Goal: Task Accomplishment & Management: Complete application form

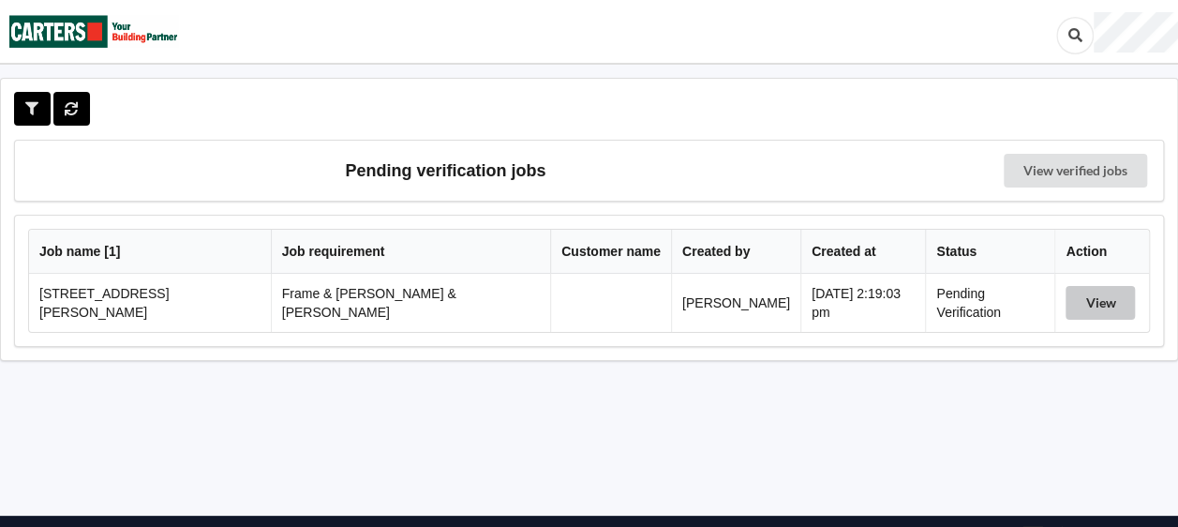
click at [1084, 308] on button "View" at bounding box center [1100, 303] width 69 height 34
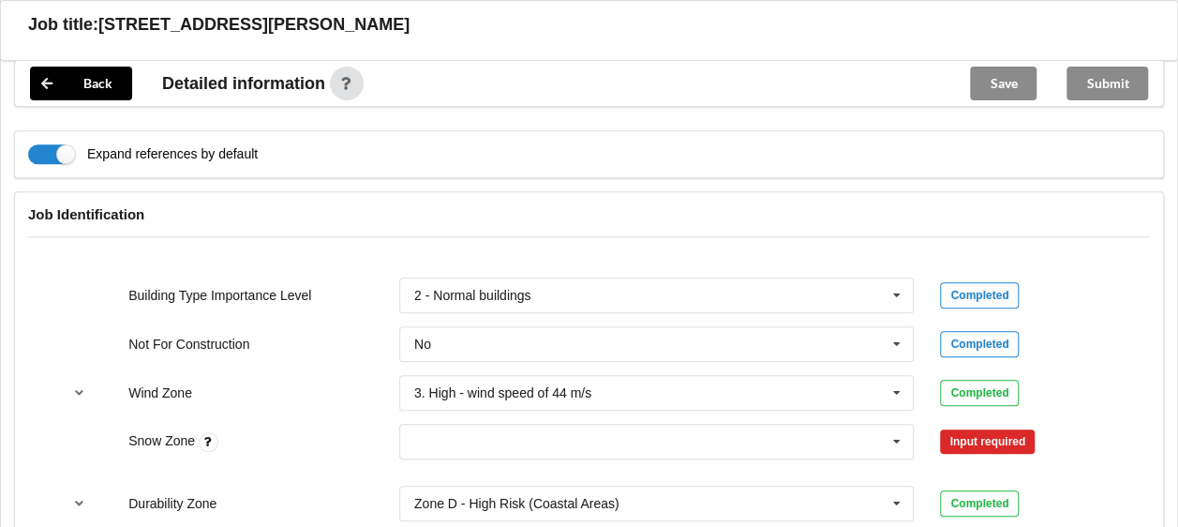
scroll to position [750, 0]
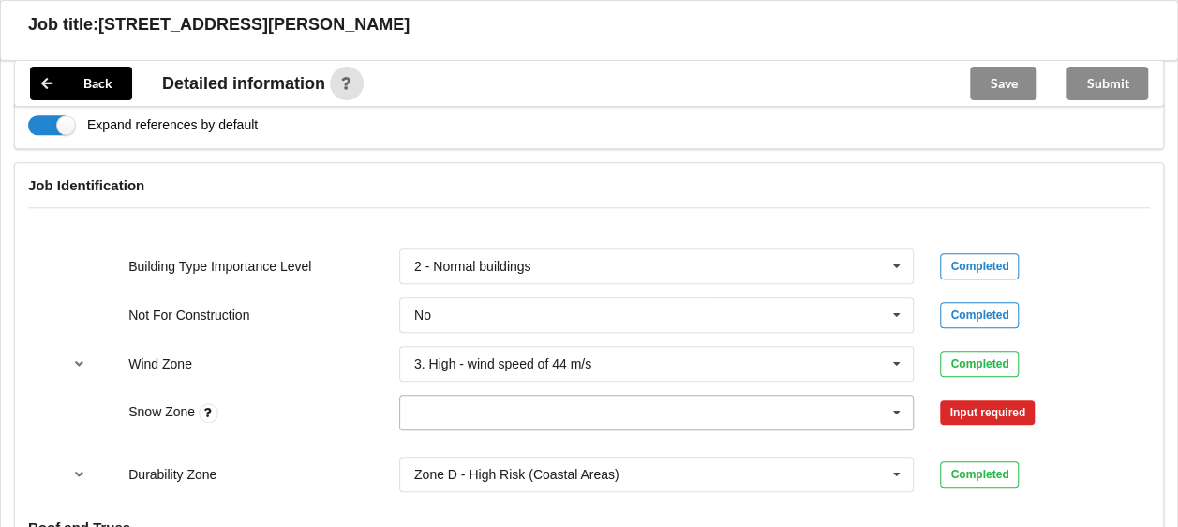
click at [902, 396] on icon at bounding box center [897, 413] width 28 height 35
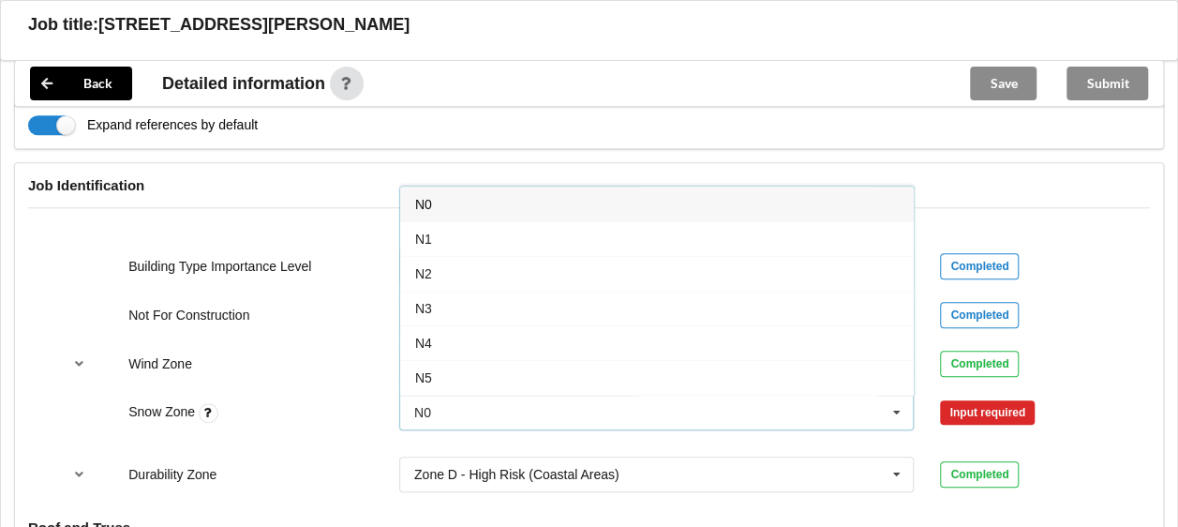
click at [435, 225] on div "N1" at bounding box center [657, 238] width 514 height 35
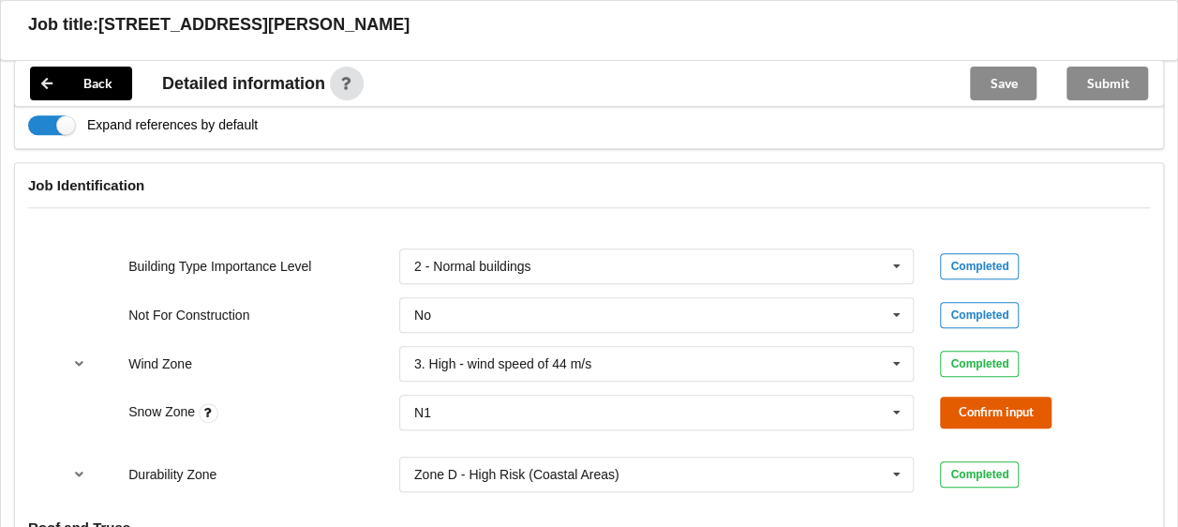
click at [965, 397] on button "Confirm input" at bounding box center [996, 412] width 112 height 31
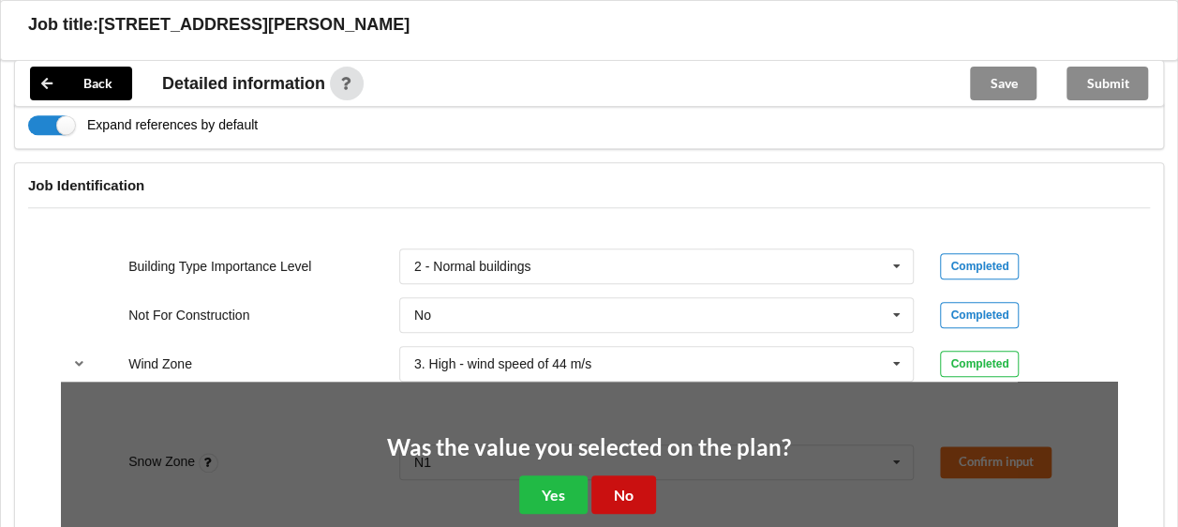
click at [606, 475] on button "No" at bounding box center [624, 494] width 65 height 38
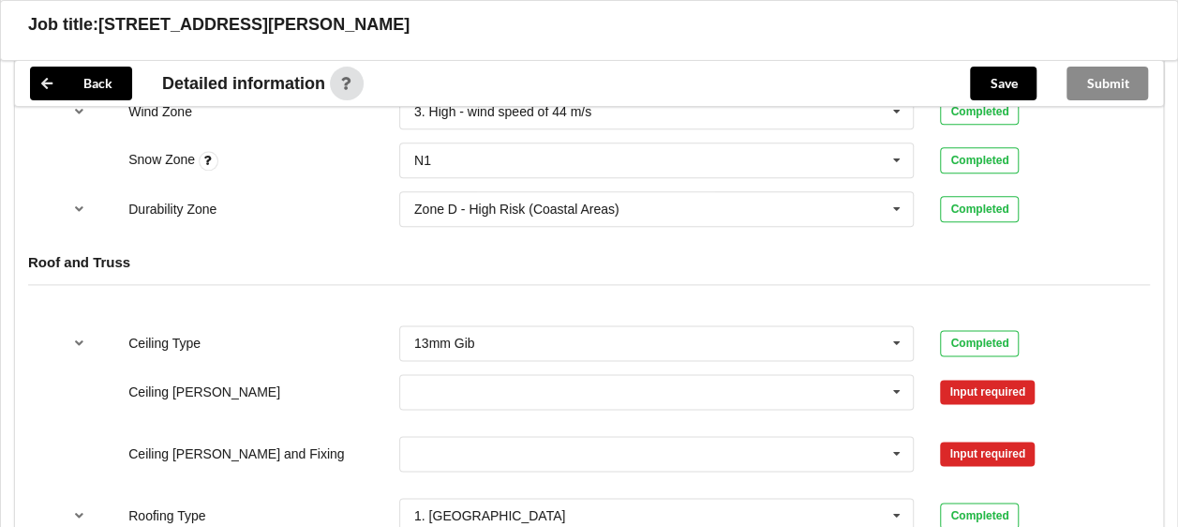
scroll to position [1031, 0]
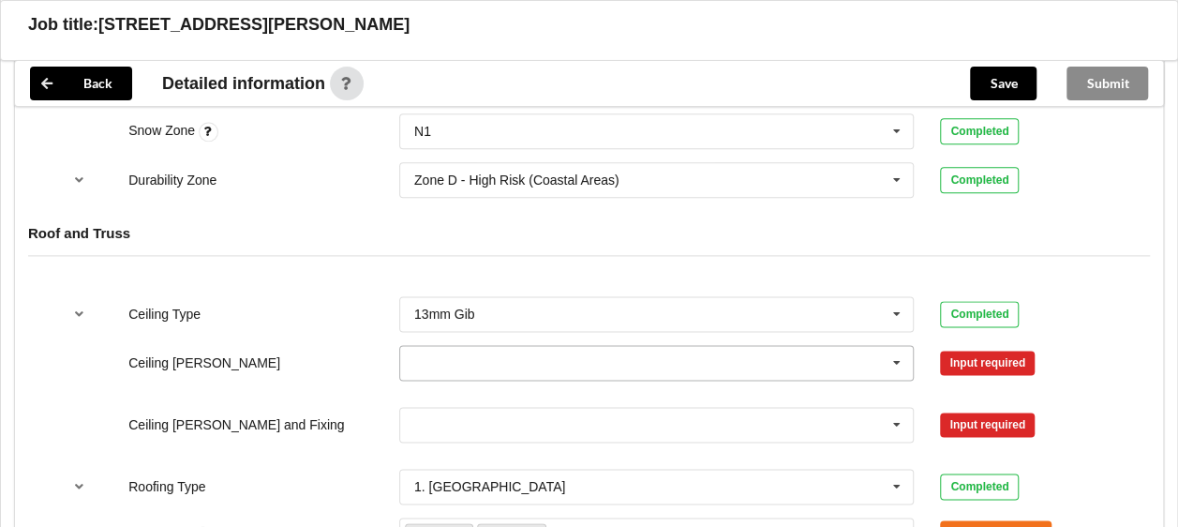
click at [896, 346] on icon at bounding box center [897, 363] width 28 height 35
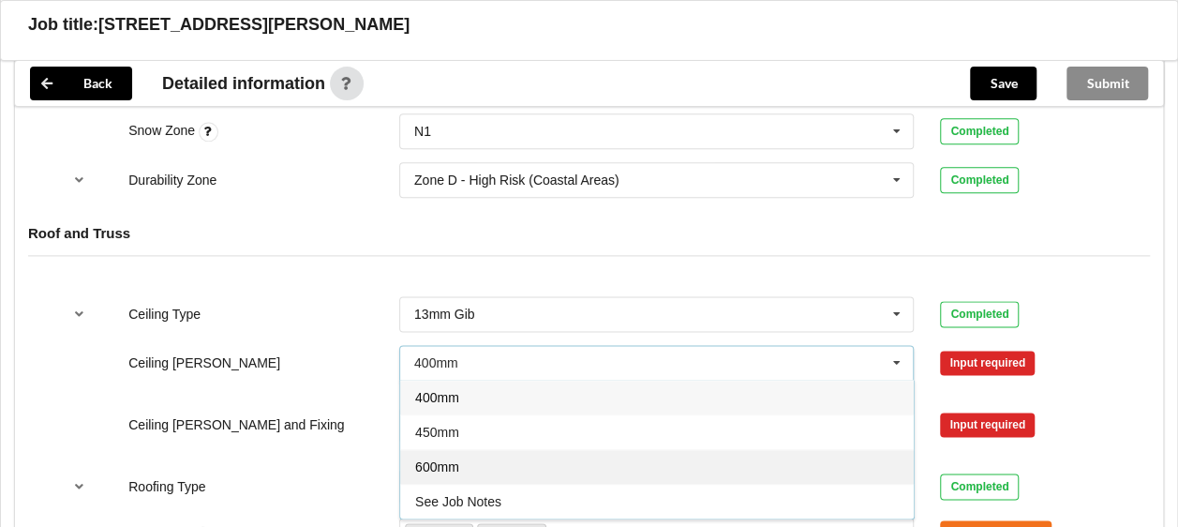
click at [450, 459] on span "600mm" at bounding box center [437, 466] width 44 height 15
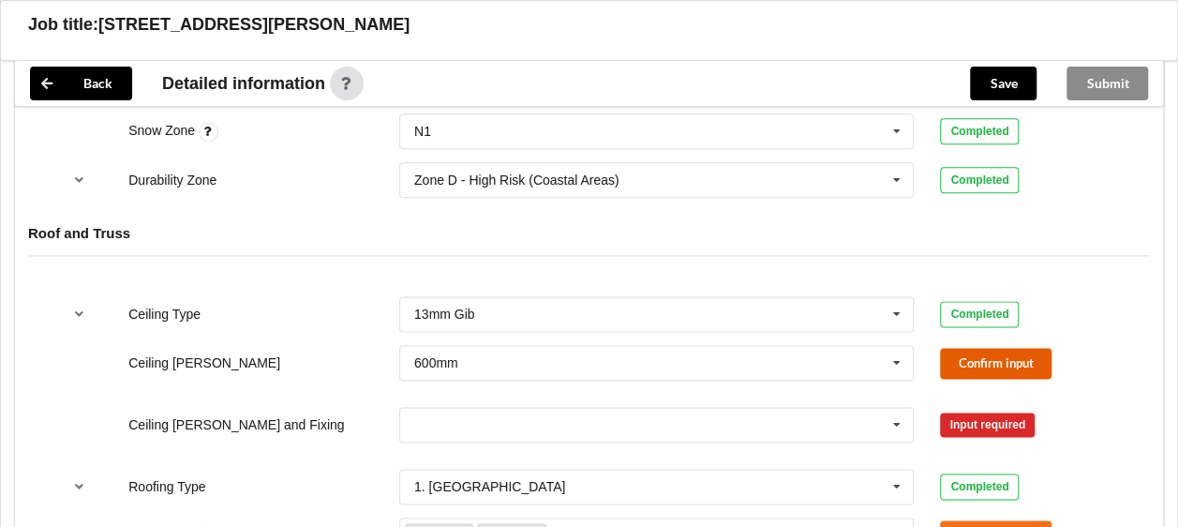
click at [1001, 348] on button "Confirm input" at bounding box center [996, 363] width 112 height 31
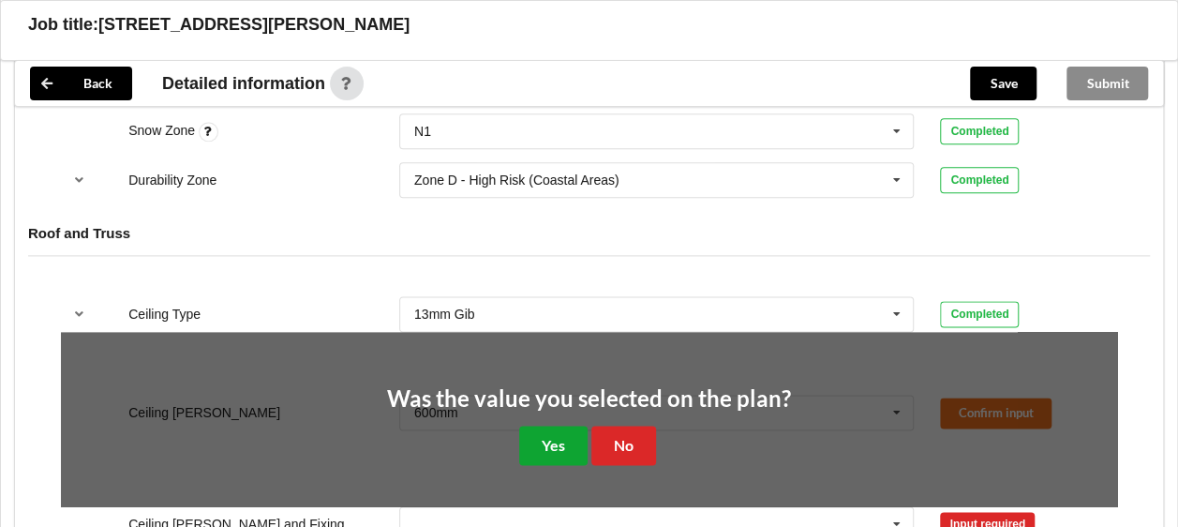
click at [544, 426] on button "Yes" at bounding box center [553, 445] width 68 height 38
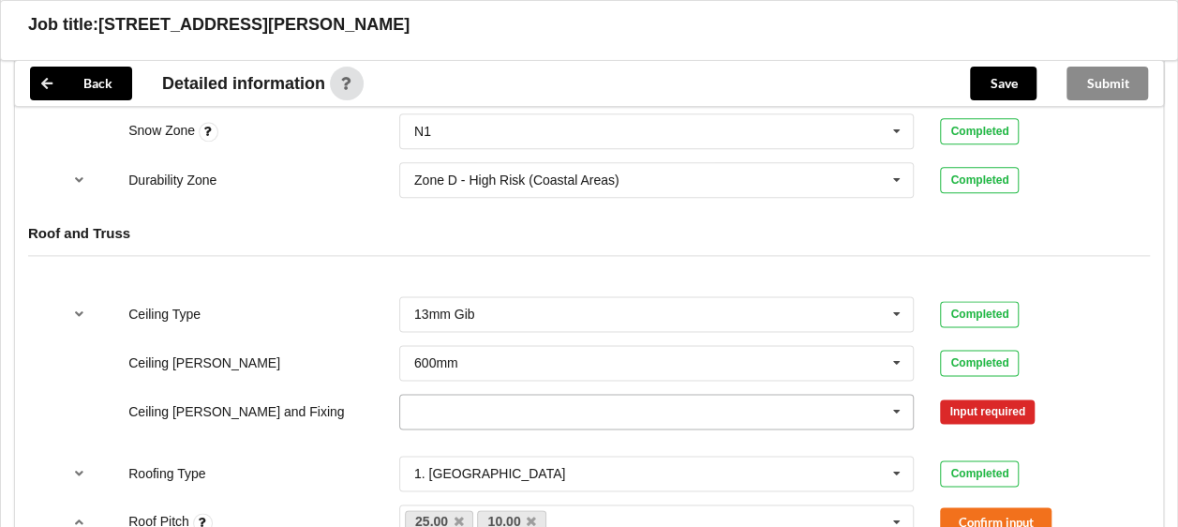
click at [898, 395] on icon at bounding box center [897, 412] width 28 height 35
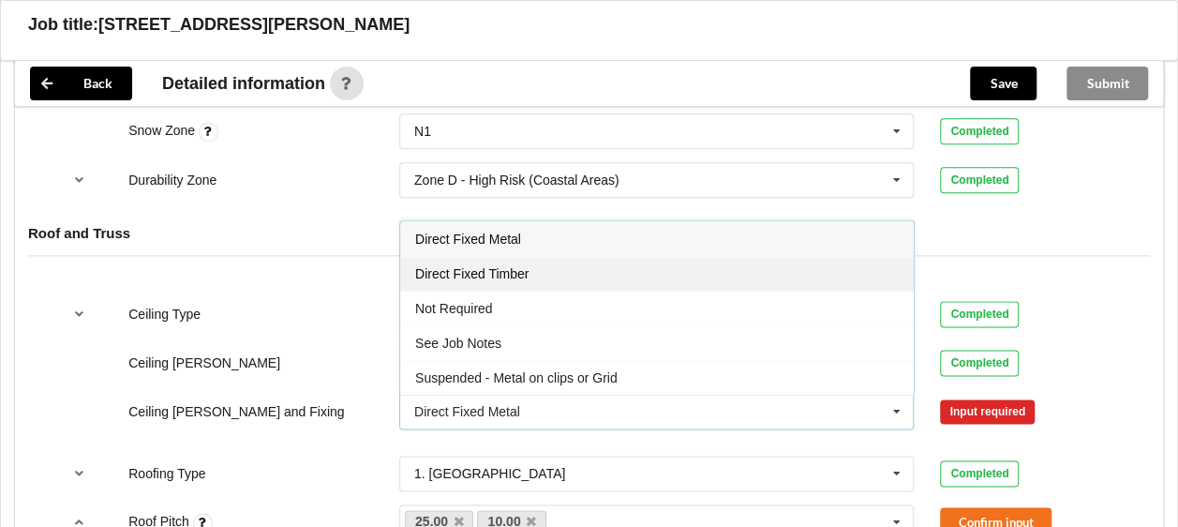
click at [443, 259] on div "Direct Fixed Timber" at bounding box center [657, 273] width 514 height 35
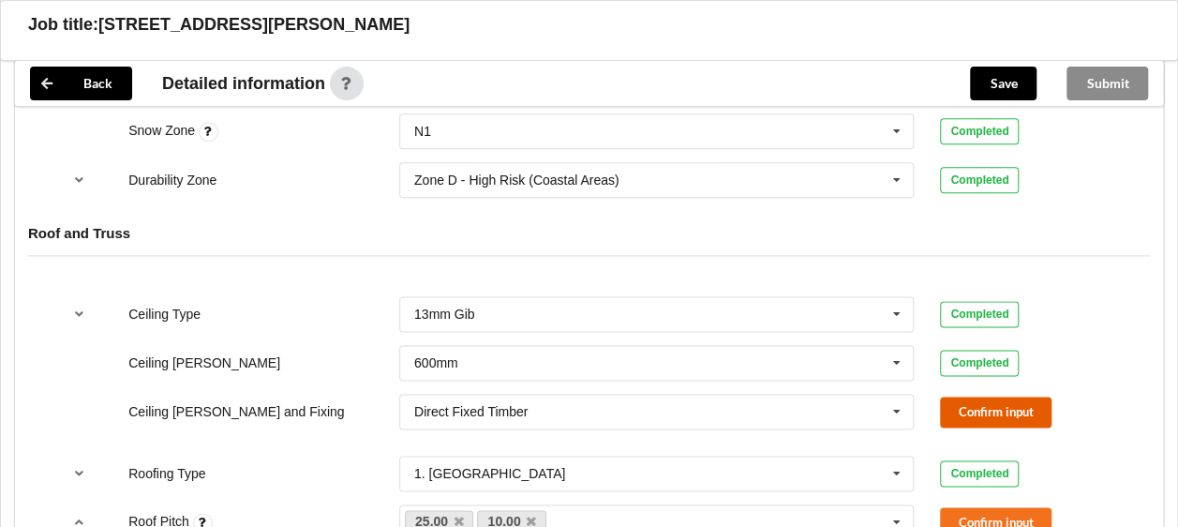
click at [986, 397] on button "Confirm input" at bounding box center [996, 412] width 112 height 31
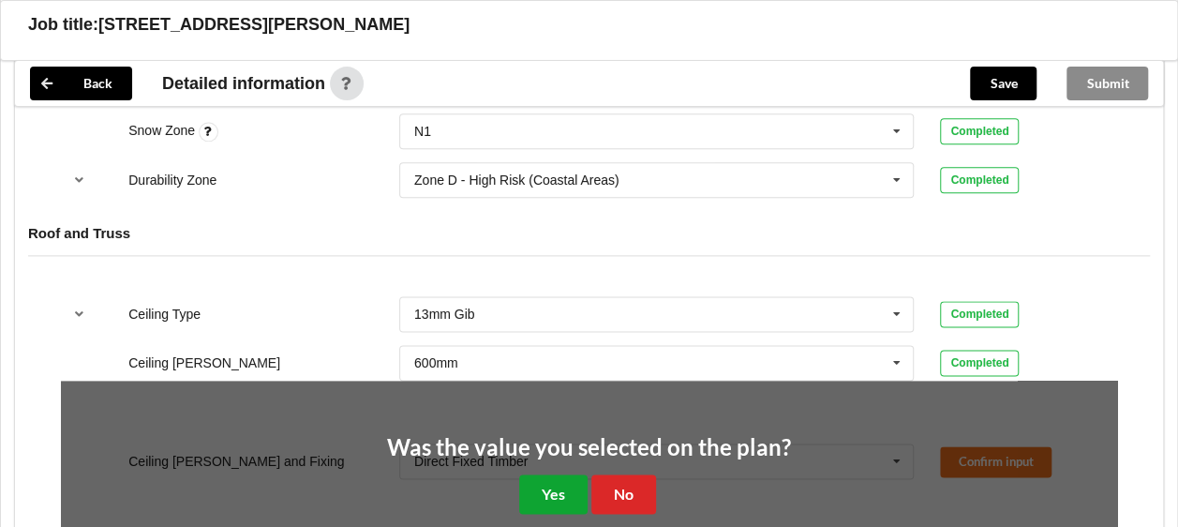
click at [549, 474] on button "Yes" at bounding box center [553, 493] width 68 height 38
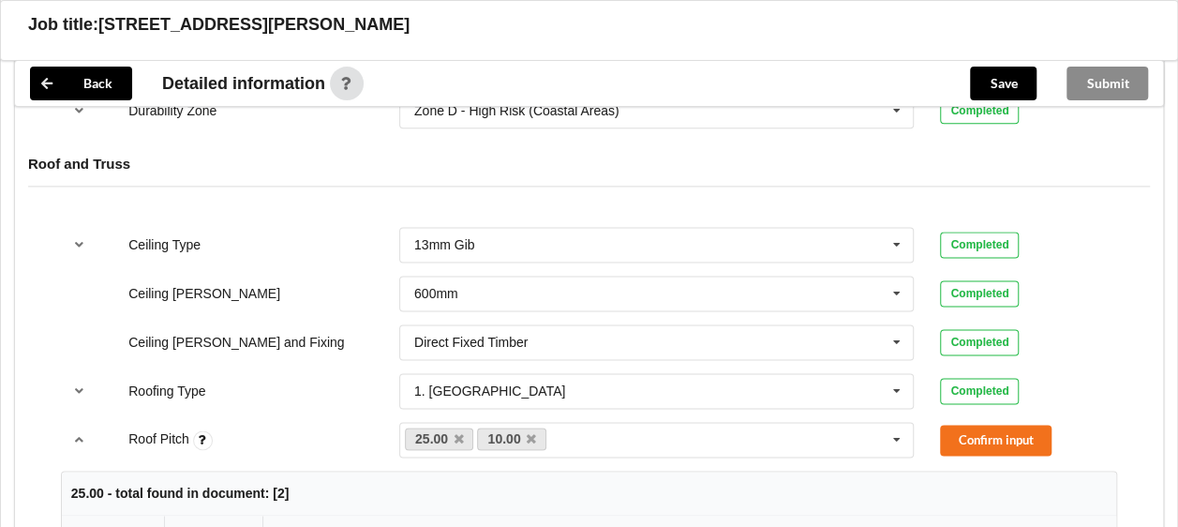
scroll to position [1219, 0]
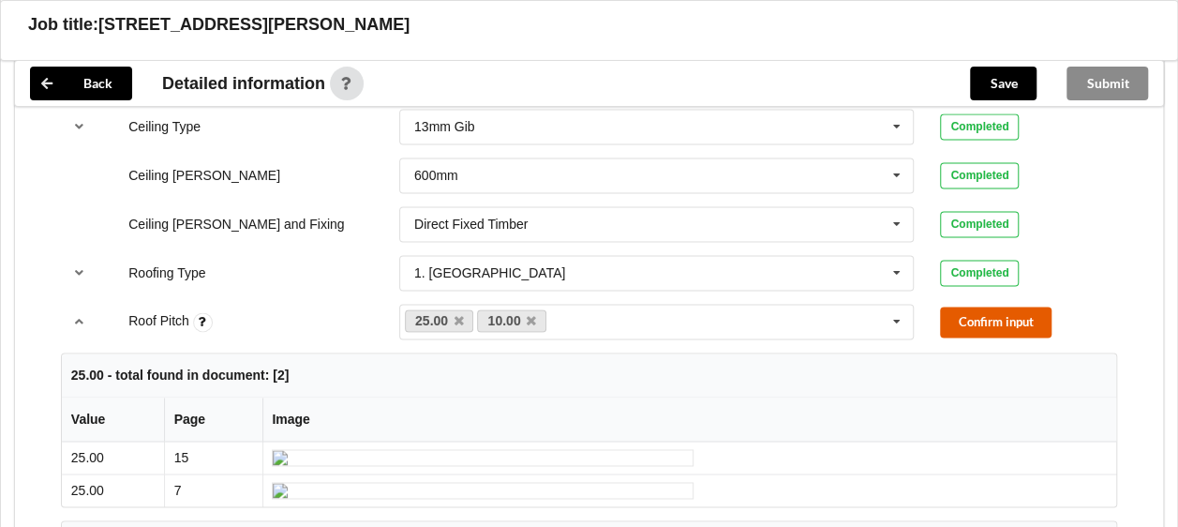
click at [959, 307] on button "Confirm input" at bounding box center [996, 322] width 112 height 31
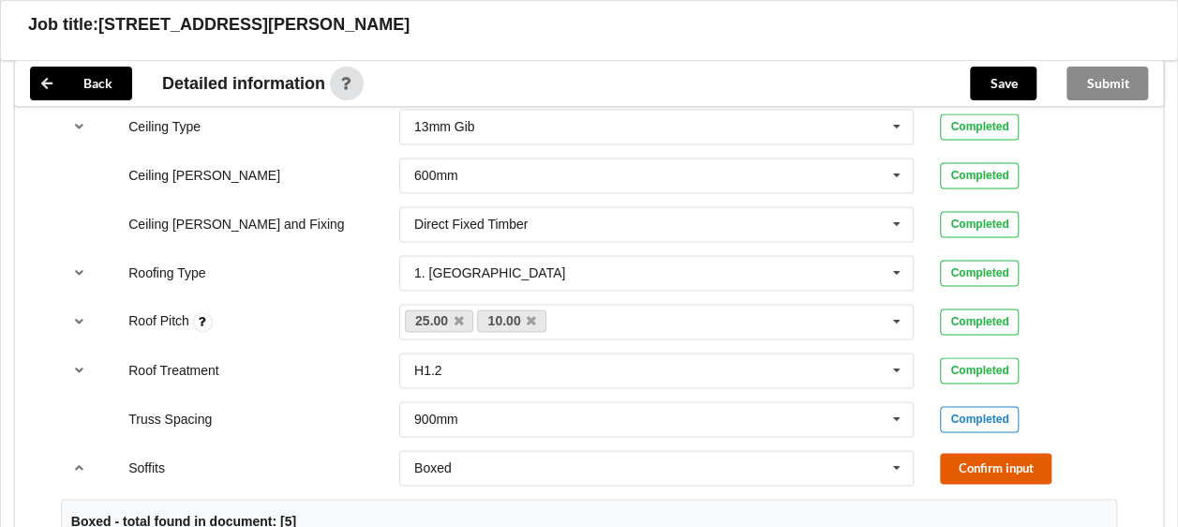
click at [1018, 453] on button "Confirm input" at bounding box center [996, 468] width 112 height 31
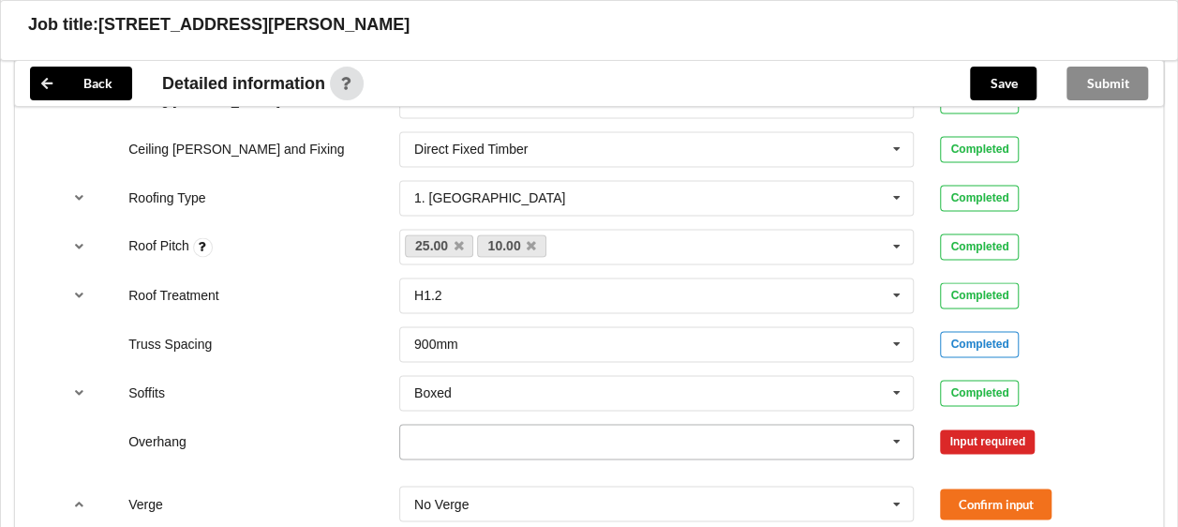
scroll to position [1406, 0]
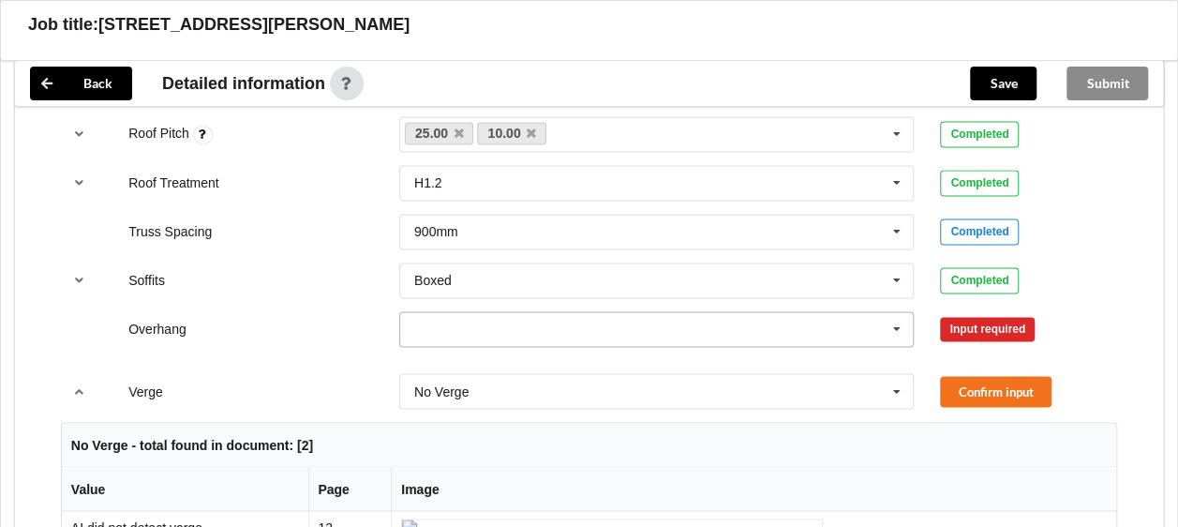
click at [893, 312] on icon at bounding box center [897, 329] width 28 height 35
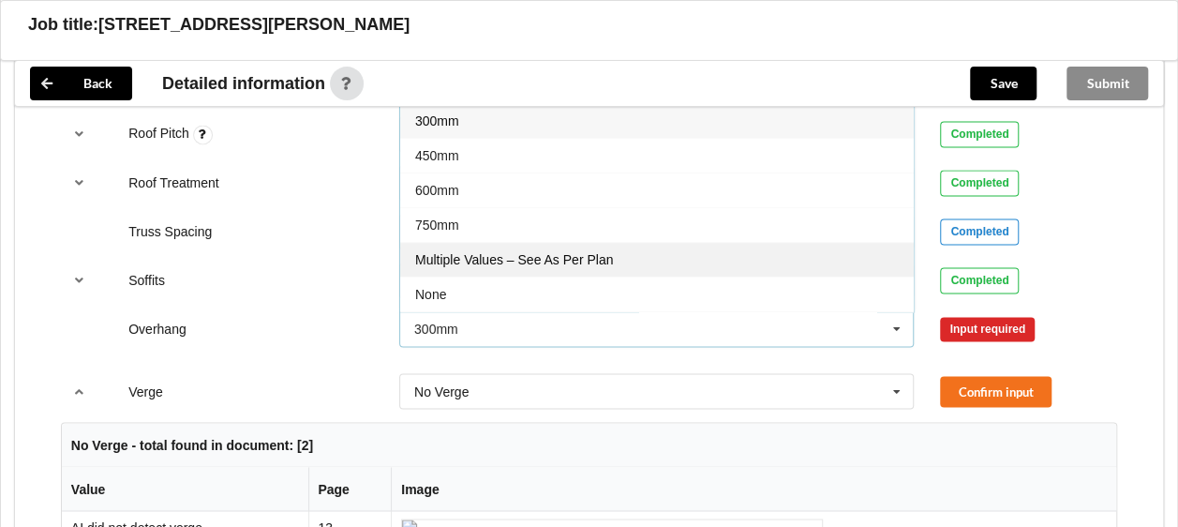
click at [458, 252] on span "Multiple Values – See As Per Plan" at bounding box center [514, 259] width 198 height 15
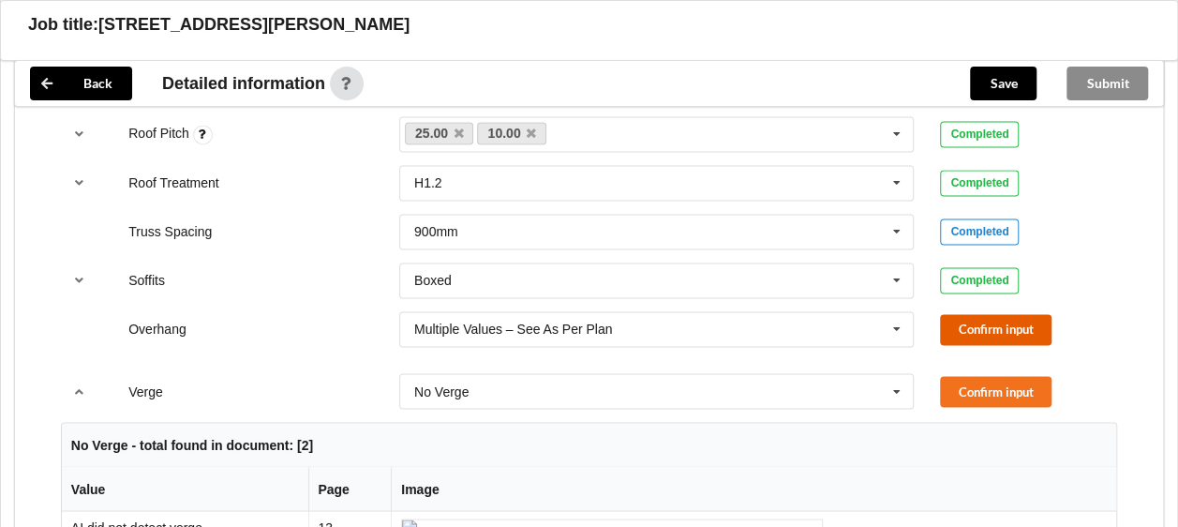
click at [990, 314] on button "Confirm input" at bounding box center [996, 329] width 112 height 31
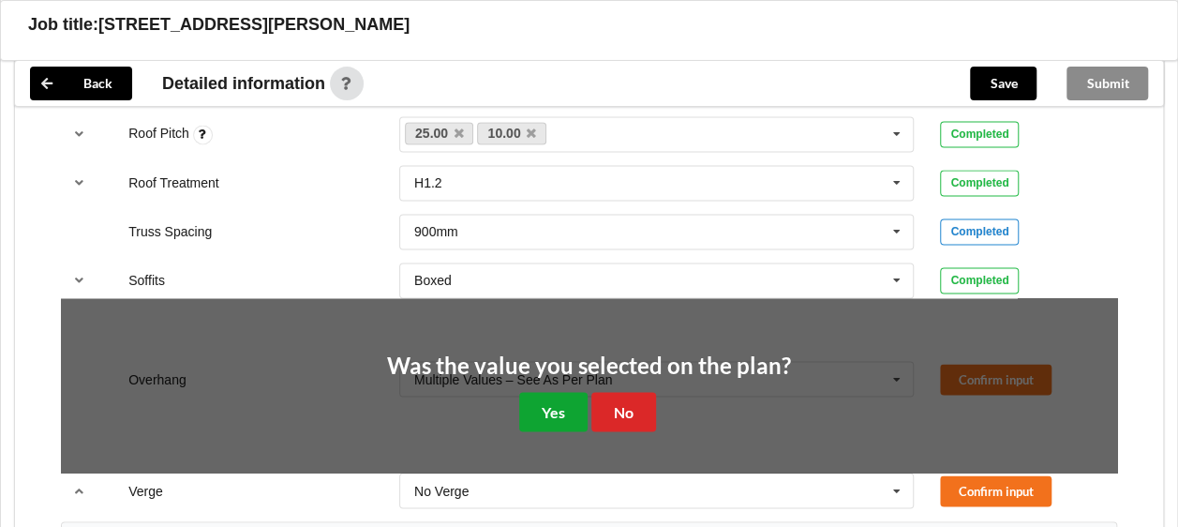
click at [556, 392] on button "Yes" at bounding box center [553, 411] width 68 height 38
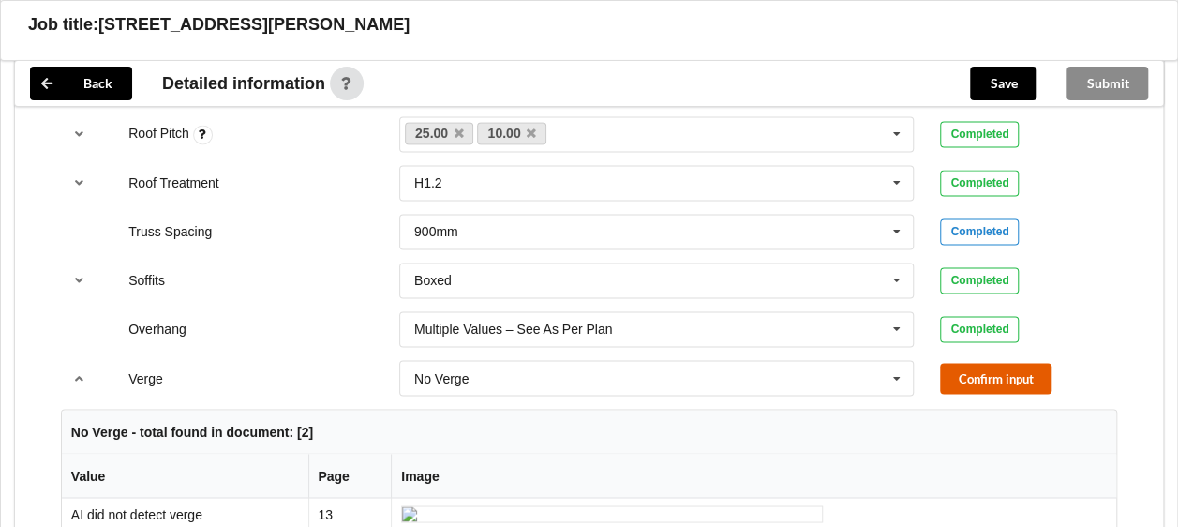
click at [949, 363] on button "Confirm input" at bounding box center [996, 378] width 112 height 31
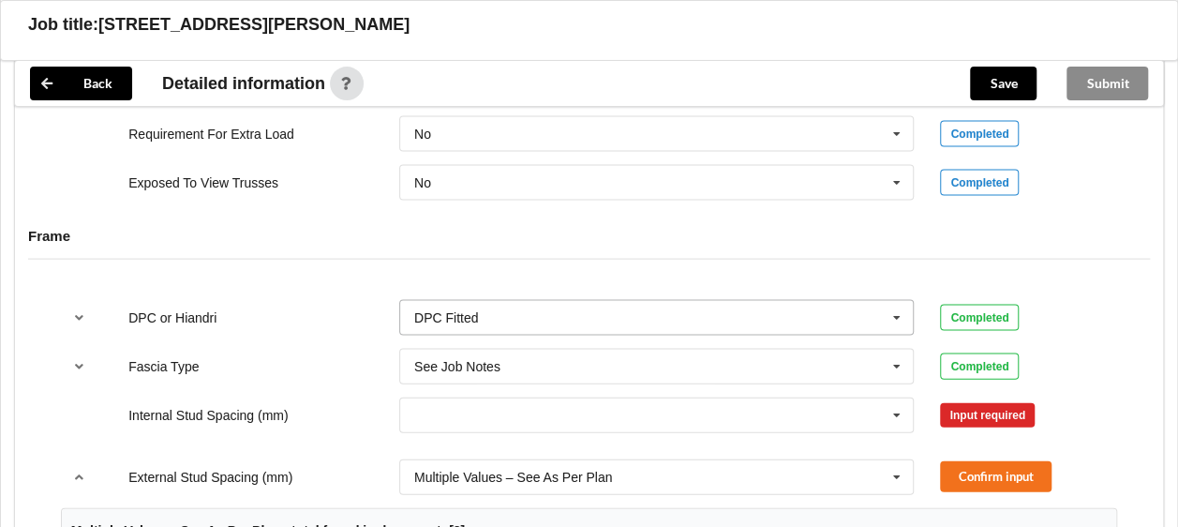
scroll to position [1875, 0]
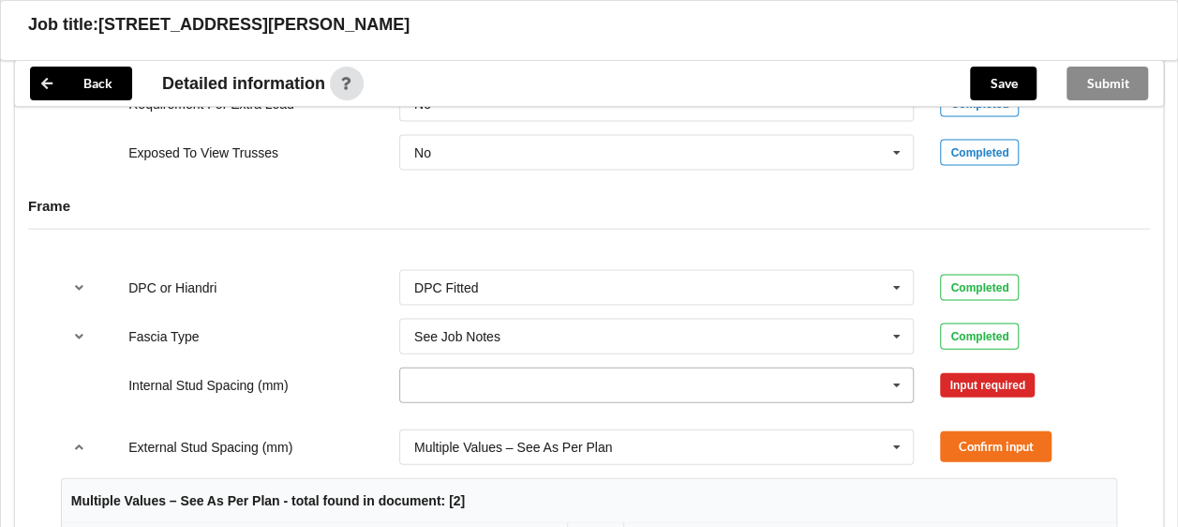
click at [900, 368] on icon at bounding box center [897, 385] width 28 height 35
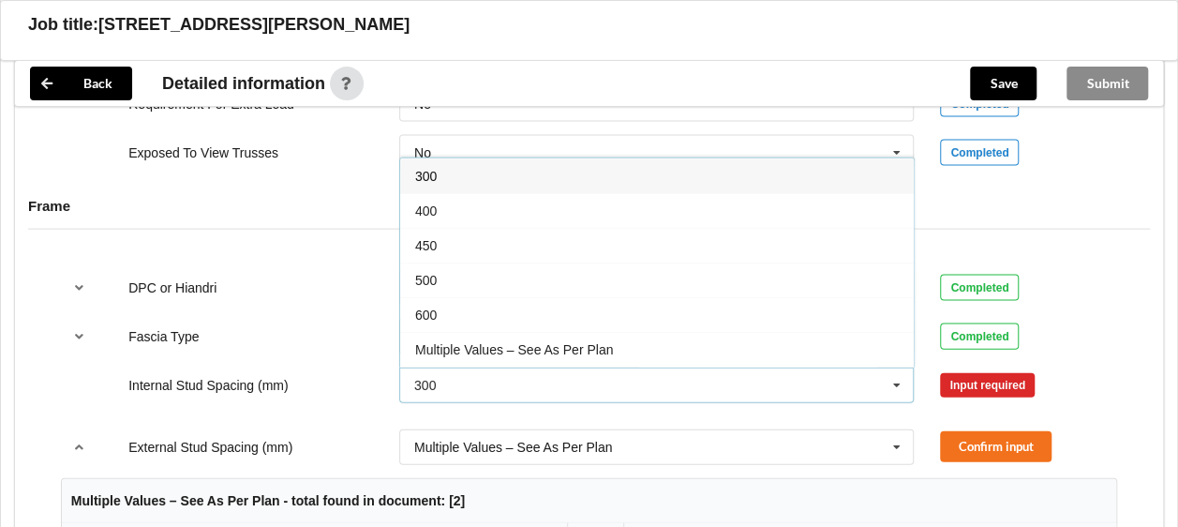
click at [609, 342] on span "Multiple Values – See As Per Plan" at bounding box center [514, 349] width 198 height 15
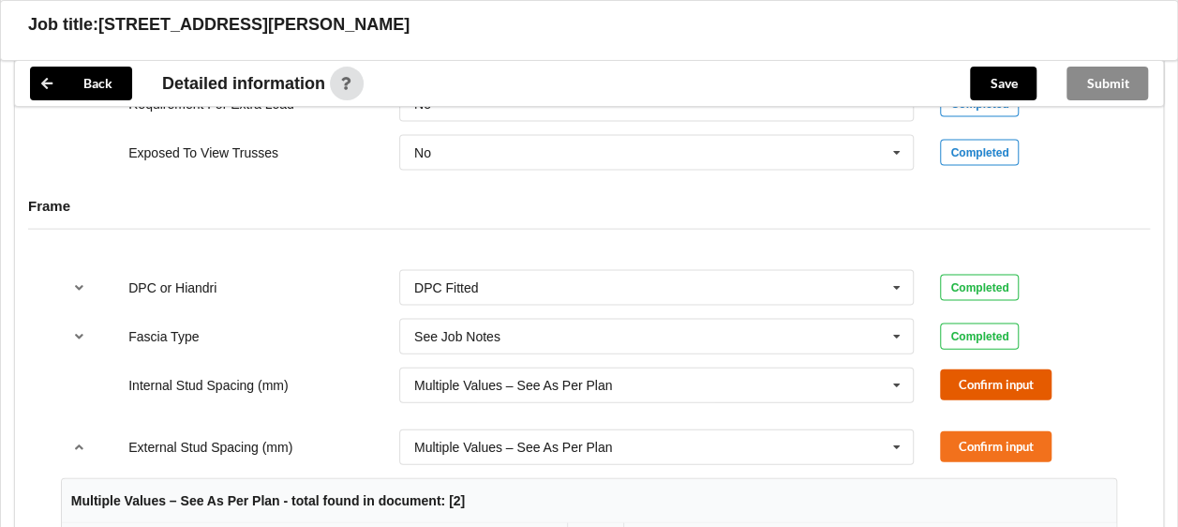
click at [962, 369] on button "Confirm input" at bounding box center [996, 384] width 112 height 31
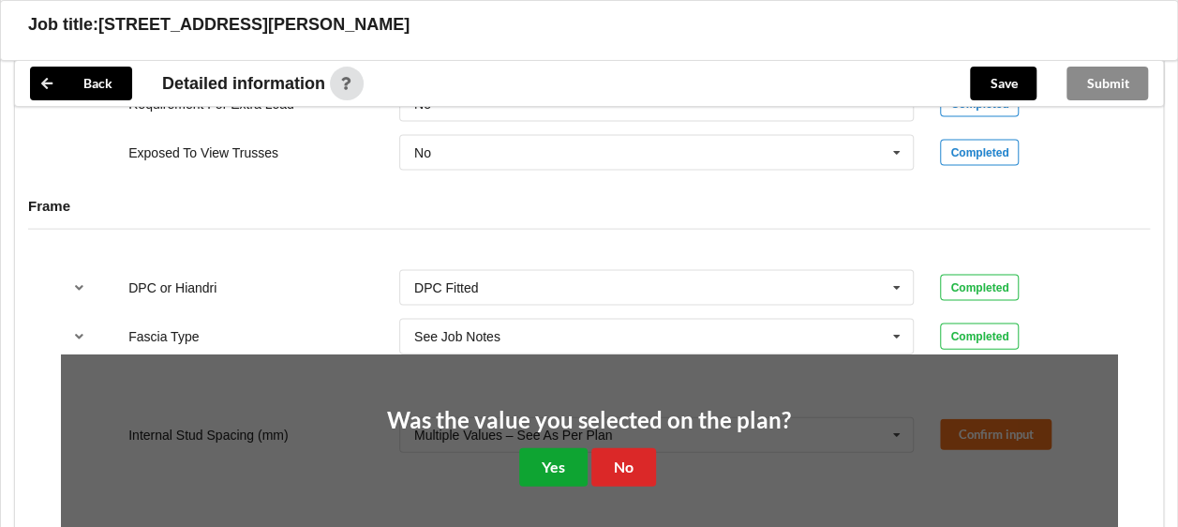
click at [557, 450] on button "Yes" at bounding box center [553, 467] width 68 height 38
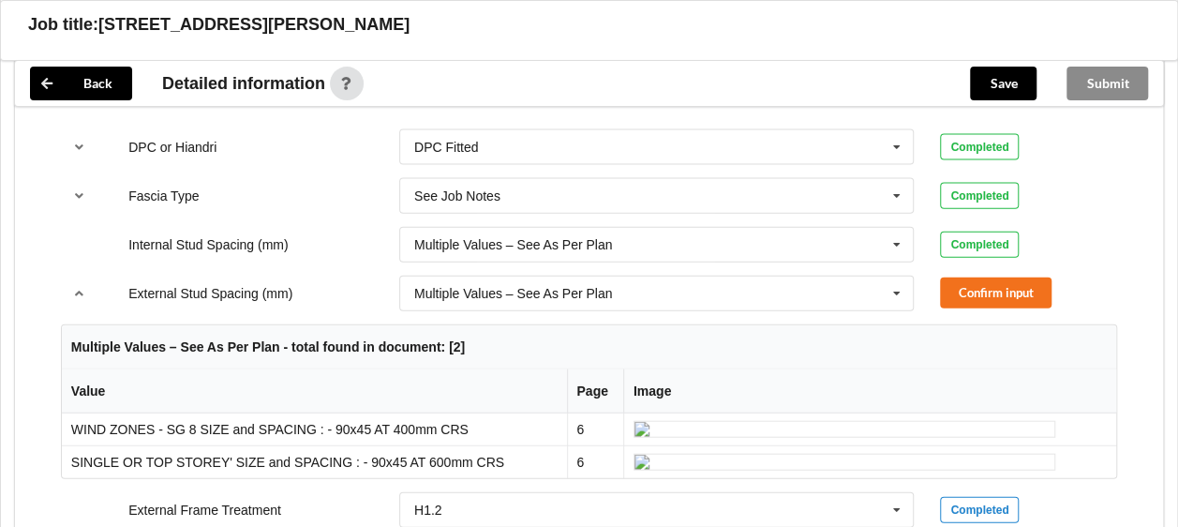
scroll to position [2063, 0]
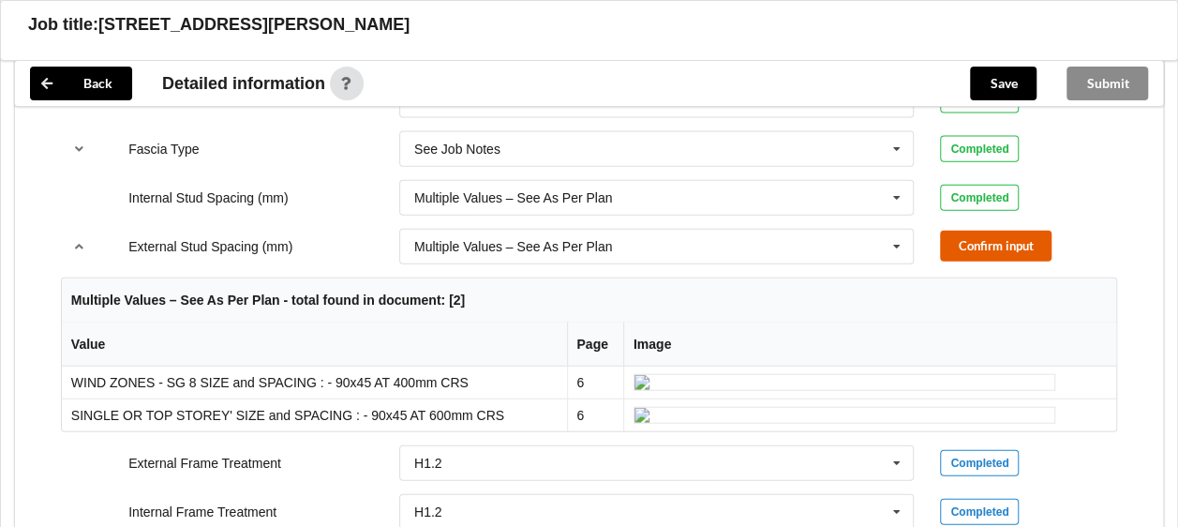
click at [976, 231] on button "Confirm input" at bounding box center [996, 246] width 112 height 31
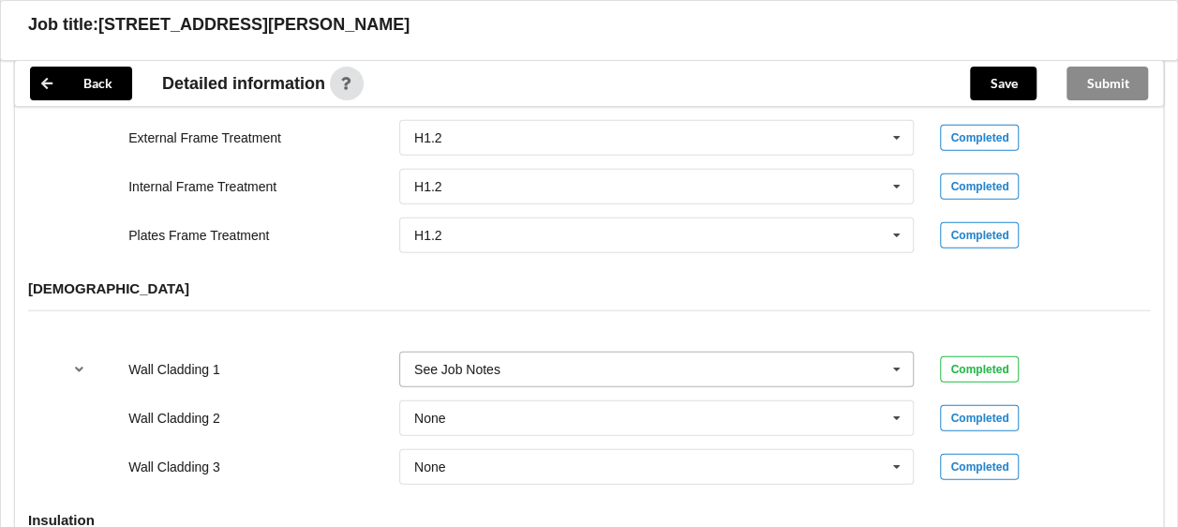
scroll to position [2250, 0]
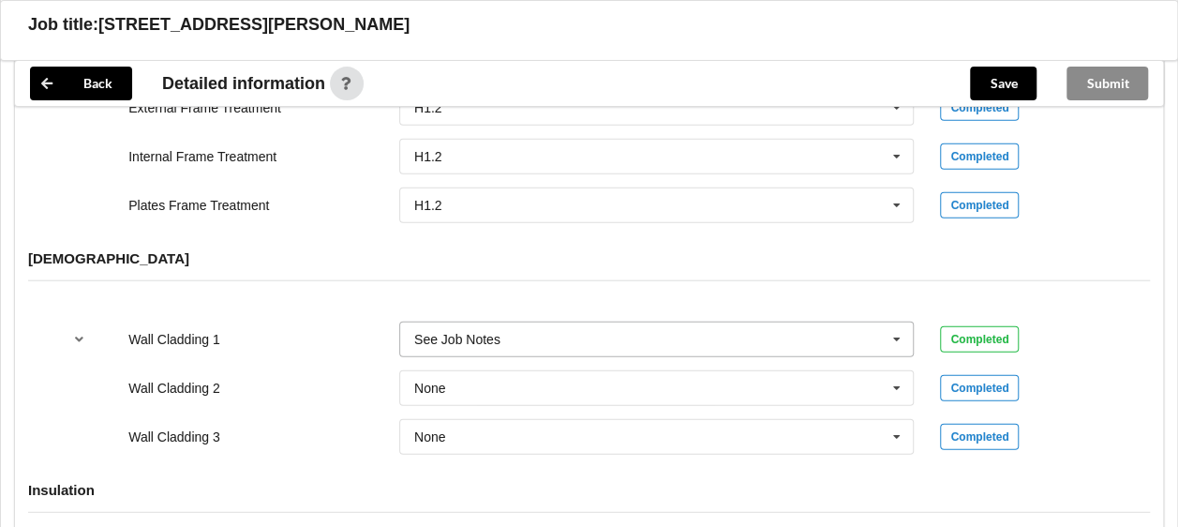
click at [894, 323] on icon at bounding box center [897, 340] width 28 height 35
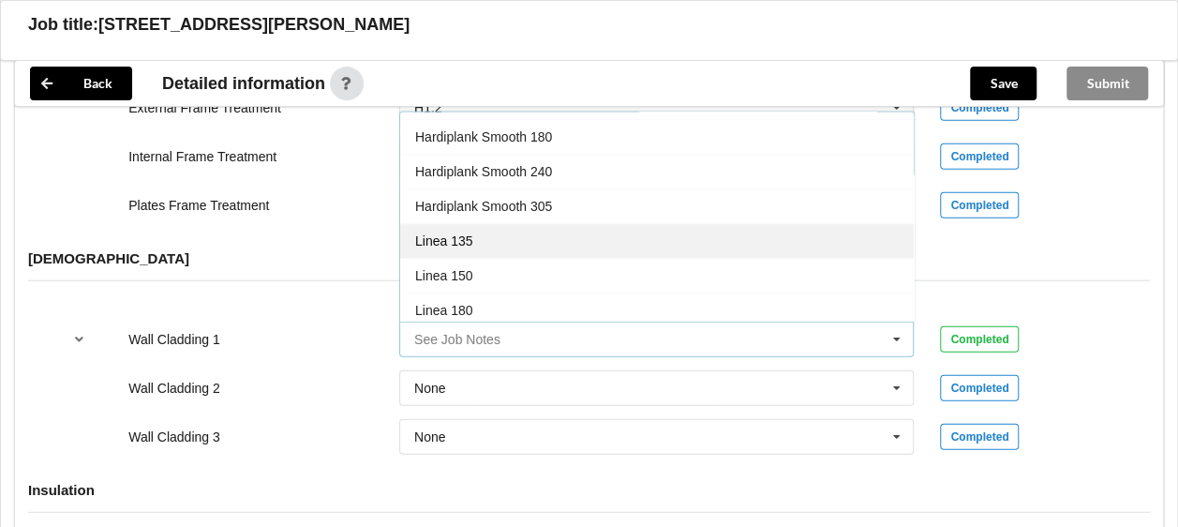
scroll to position [641, 0]
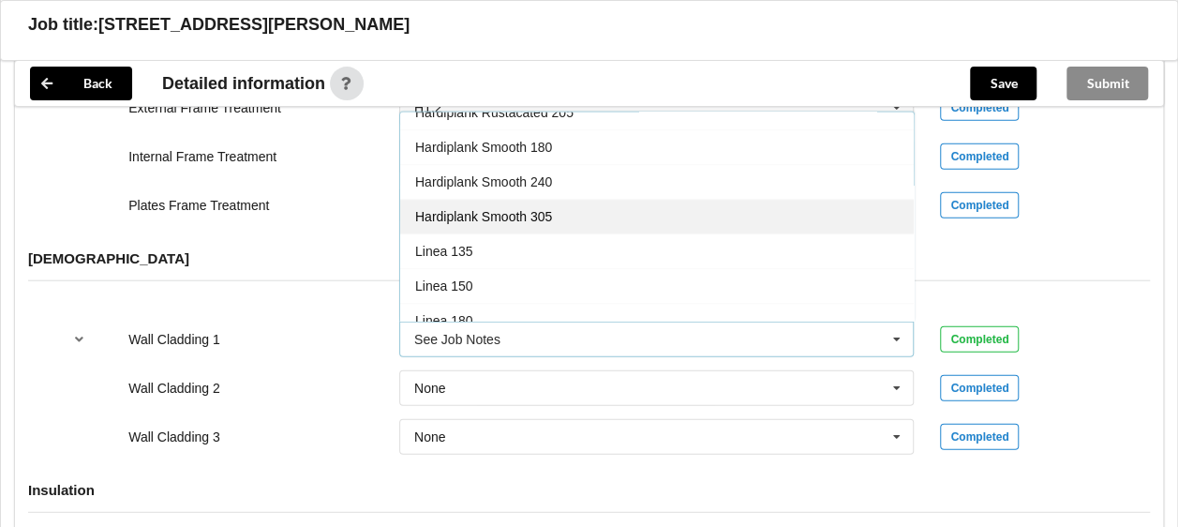
click at [527, 210] on span "Hardiplank Smooth 305" at bounding box center [483, 217] width 137 height 15
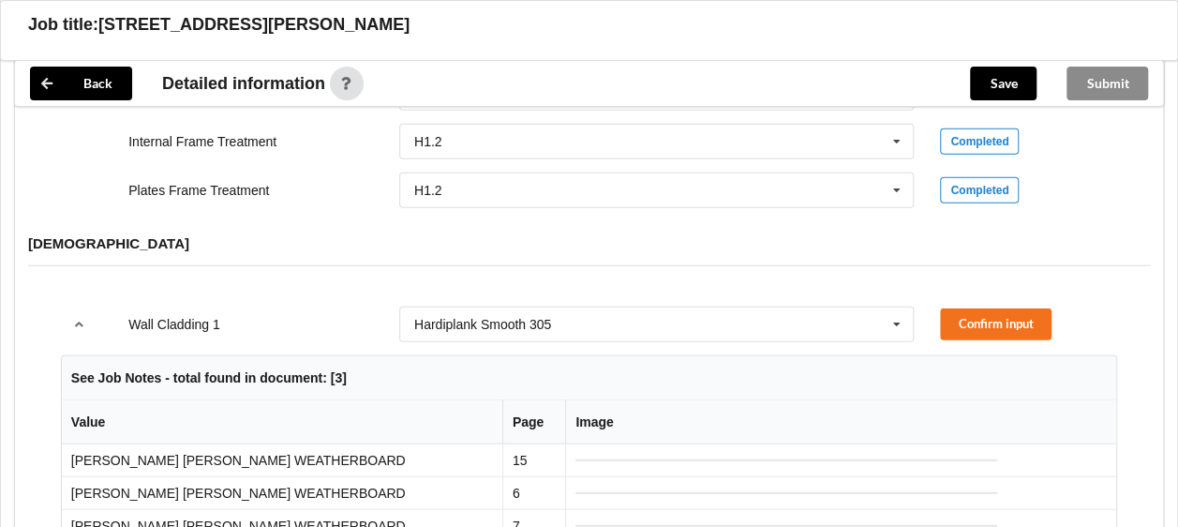
scroll to position [2250, 0]
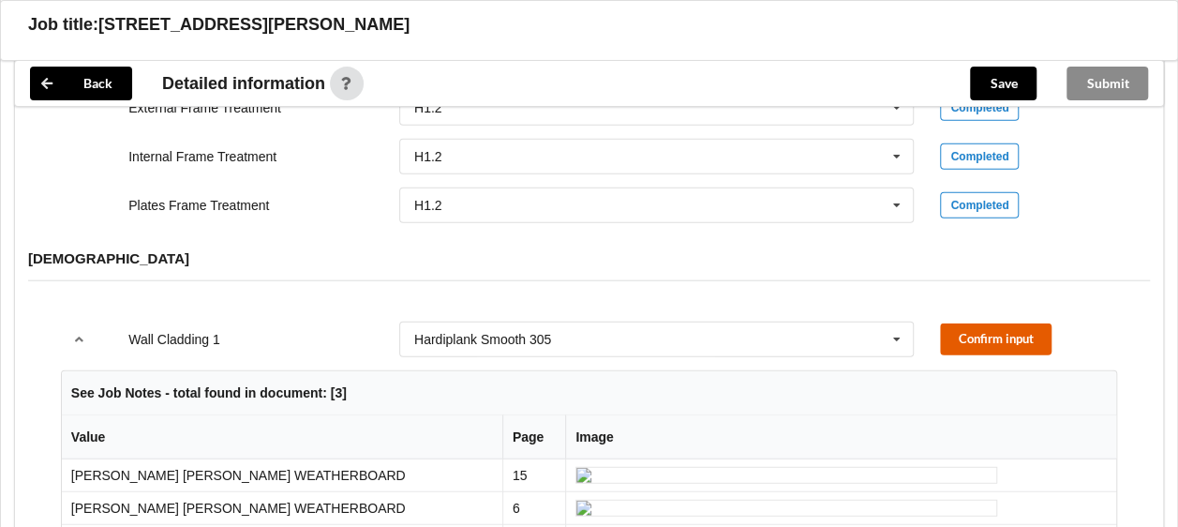
click at [999, 323] on button "Confirm input" at bounding box center [996, 338] width 112 height 31
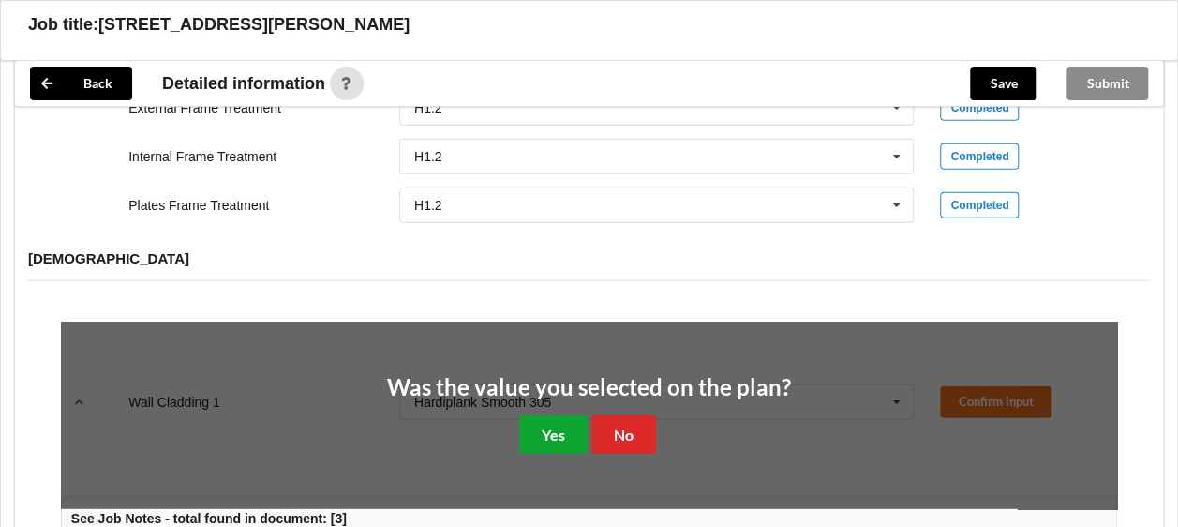
click at [566, 415] on button "Yes" at bounding box center [553, 434] width 68 height 38
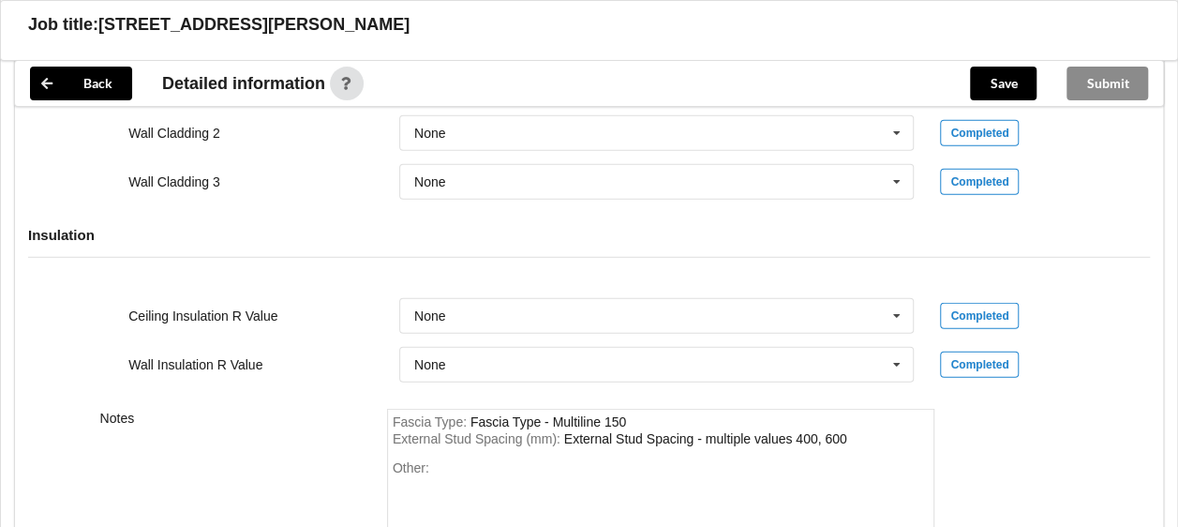
scroll to position [2496, 0]
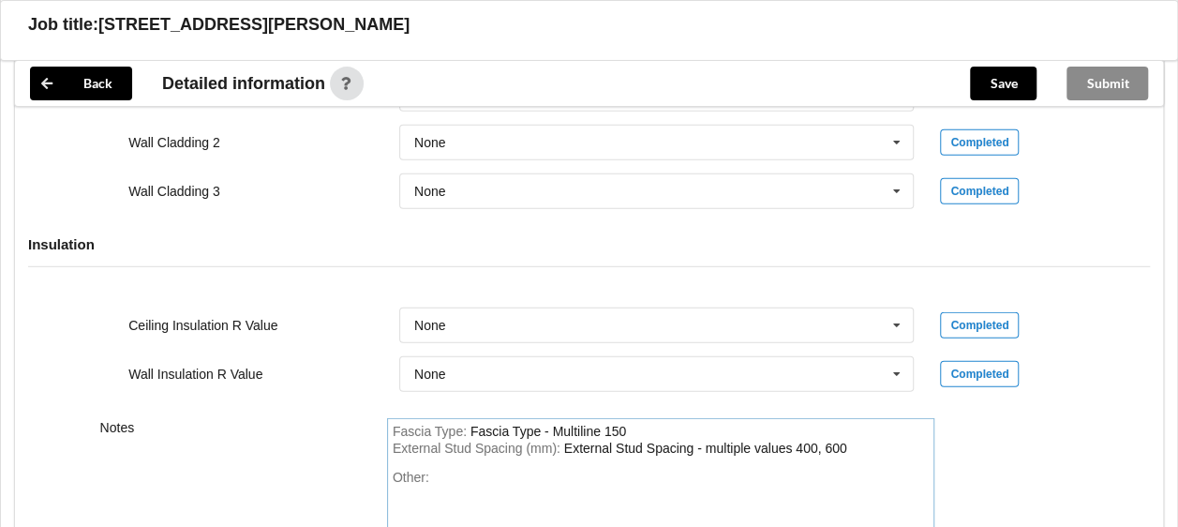
click at [450, 470] on div "Other:" at bounding box center [661, 535] width 537 height 131
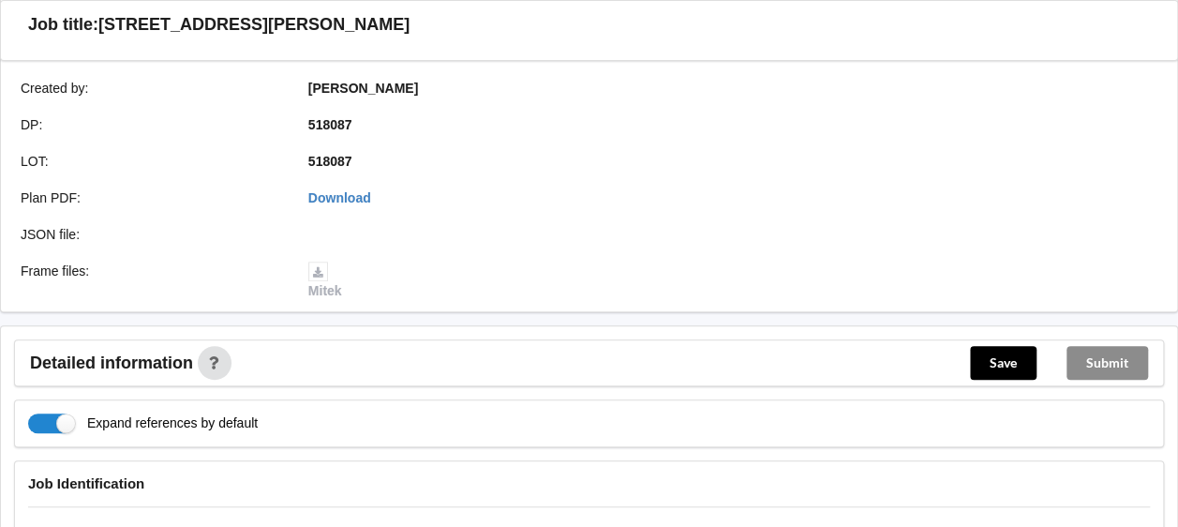
scroll to position [469, 0]
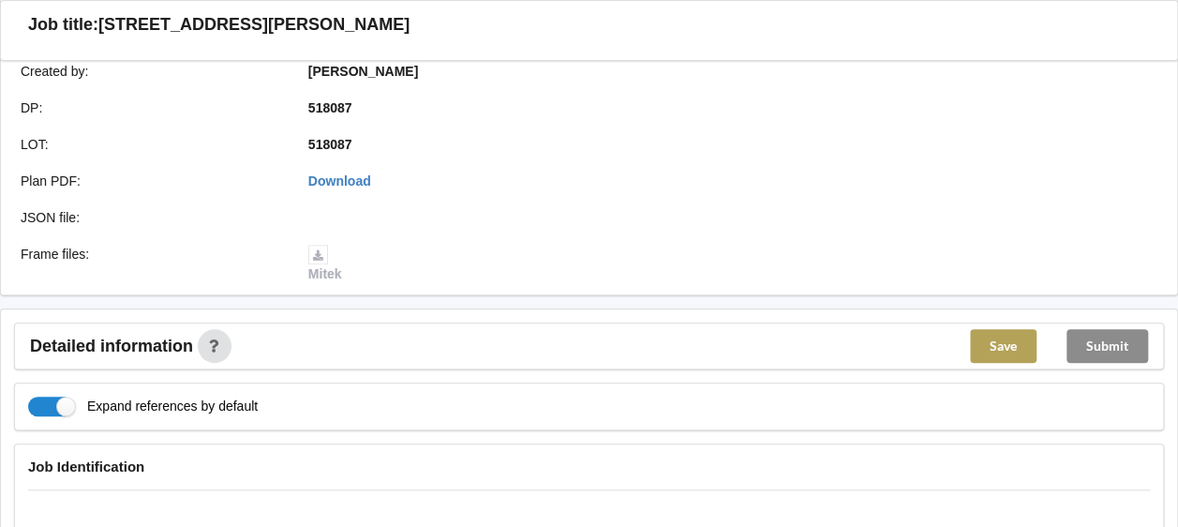
click at [1018, 329] on button "Save" at bounding box center [1003, 346] width 67 height 34
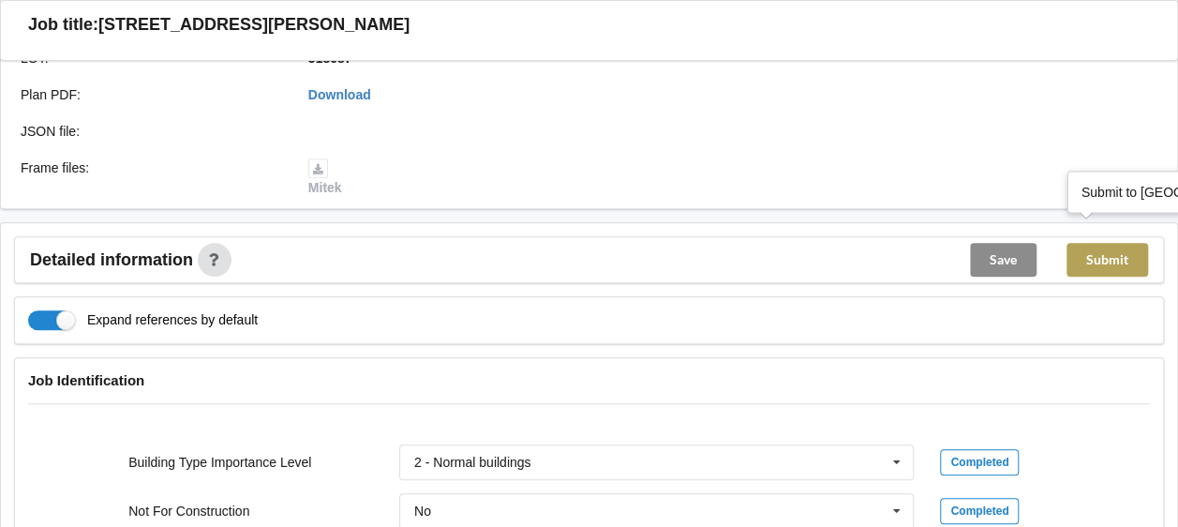
click at [1112, 244] on button "Submit" at bounding box center [1108, 260] width 82 height 34
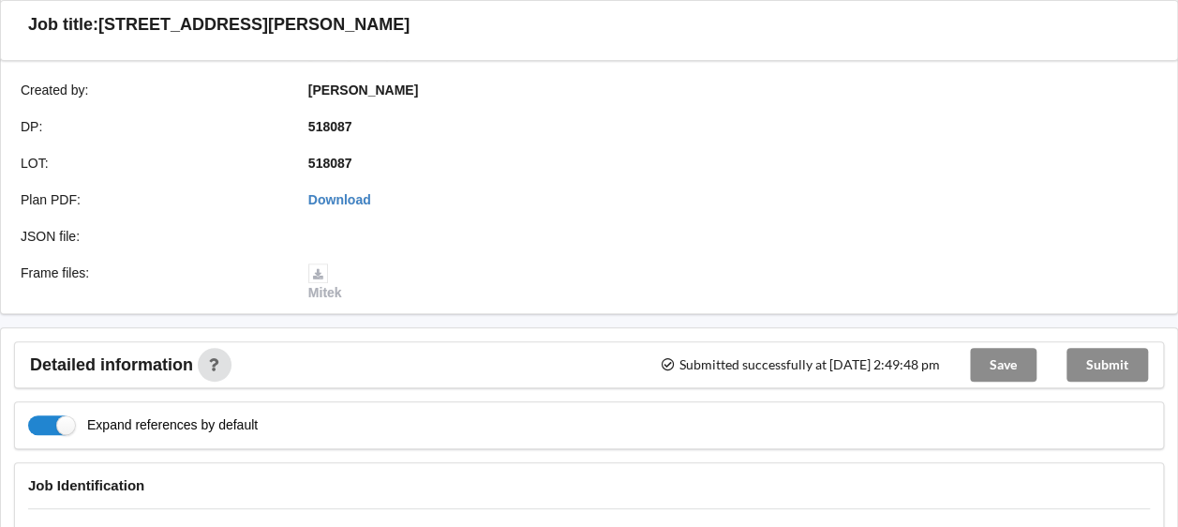
scroll to position [375, 0]
